Goal: Task Accomplishment & Management: Use online tool/utility

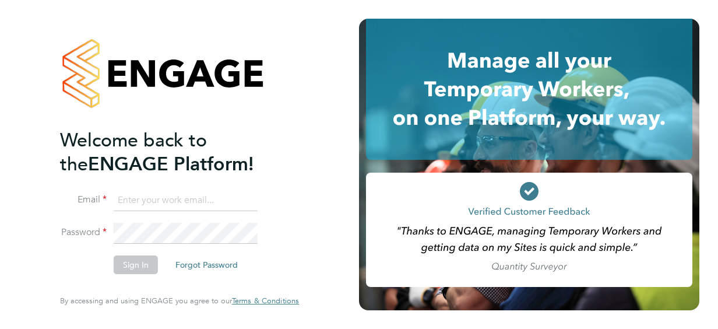
type input "[PERSON_NAME][EMAIL_ADDRESS][DOMAIN_NAME]"
click at [148, 262] on button "Sign In" at bounding box center [136, 264] width 44 height 19
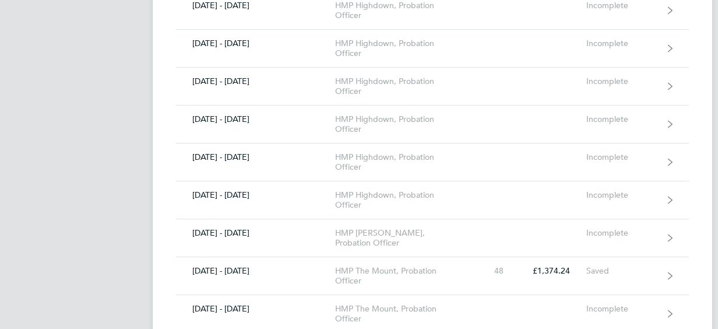
scroll to position [1026, 0]
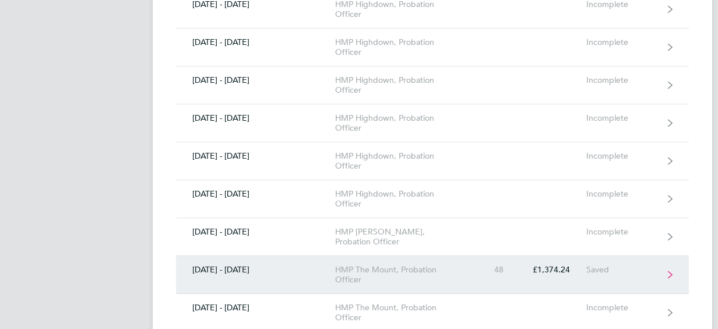
click at [414, 265] on div "HMP The Mount, Probation Officer" at bounding box center [402, 275] width 134 height 20
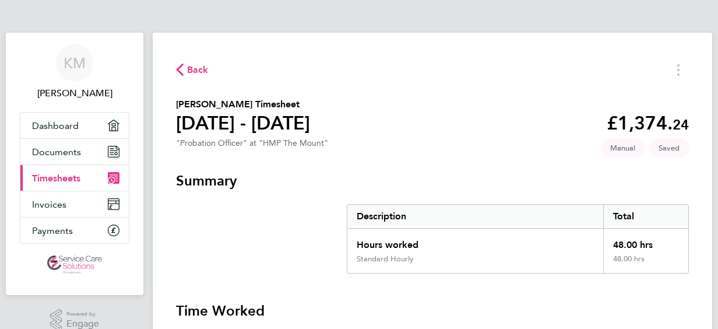
click at [199, 71] on span "Back" at bounding box center [198, 70] width 22 height 14
